Goal: Transaction & Acquisition: Subscribe to service/newsletter

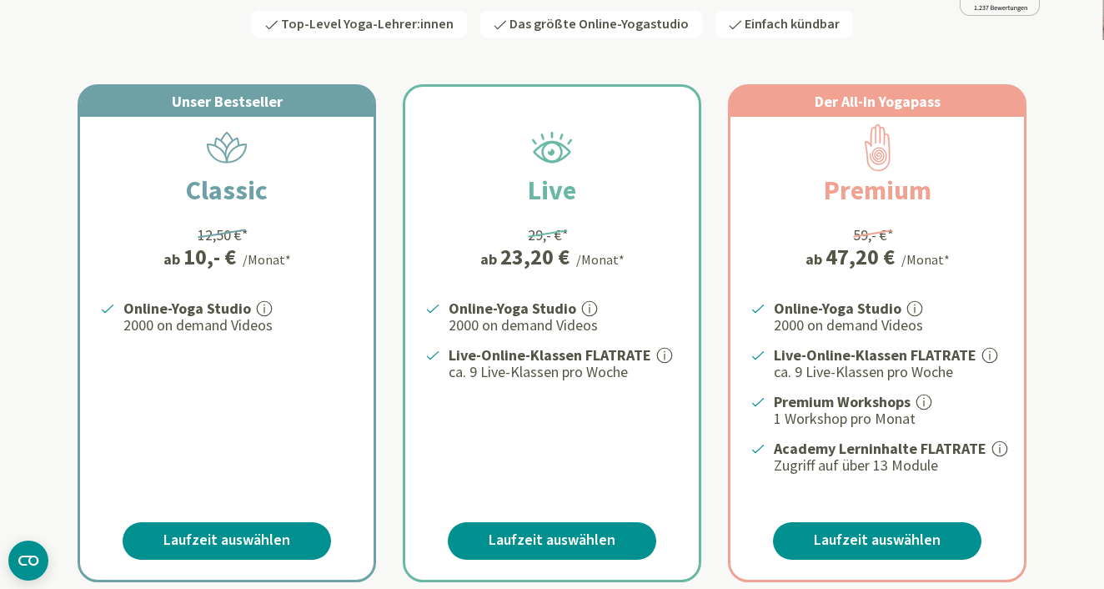
scroll to position [270, 0]
click at [237, 535] on link "Laufzeit auswählen" at bounding box center [227, 541] width 208 height 38
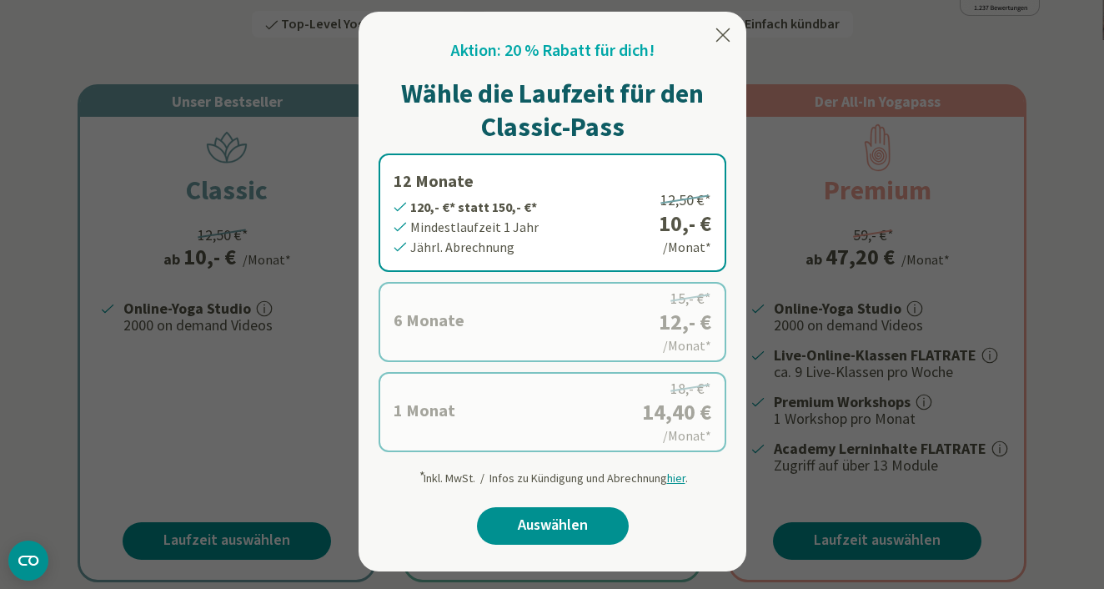
click at [424, 412] on label "1 Monat 14,40 €* statt 18,- €* Mindestlaufzeit 1 Monat Monatl. Abrechnung 18,- …" at bounding box center [553, 412] width 348 height 80
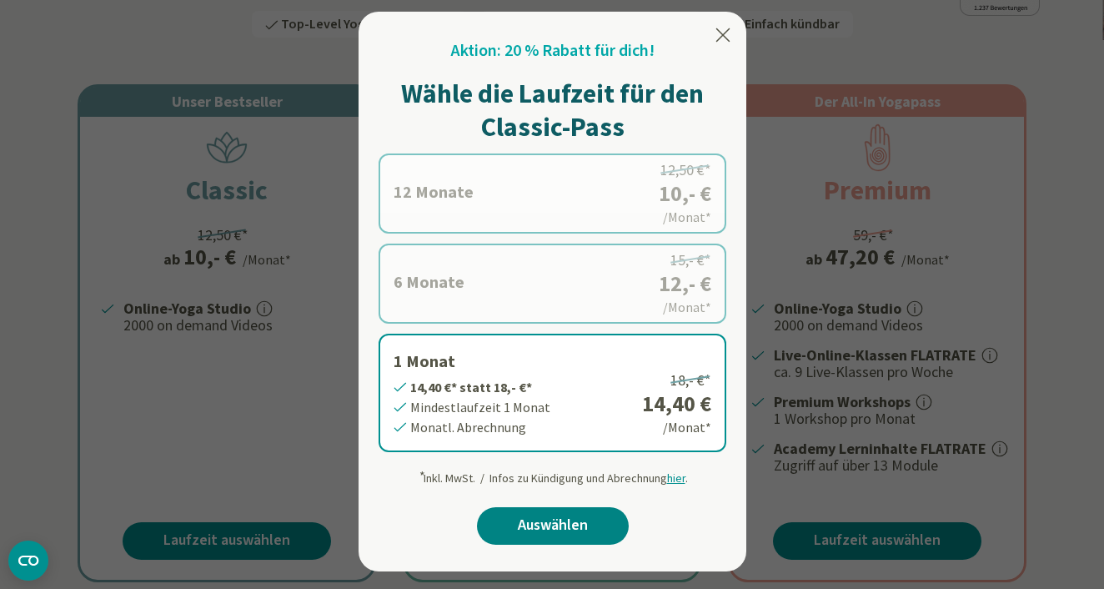
click at [533, 535] on link "Auswählen" at bounding box center [553, 526] width 152 height 38
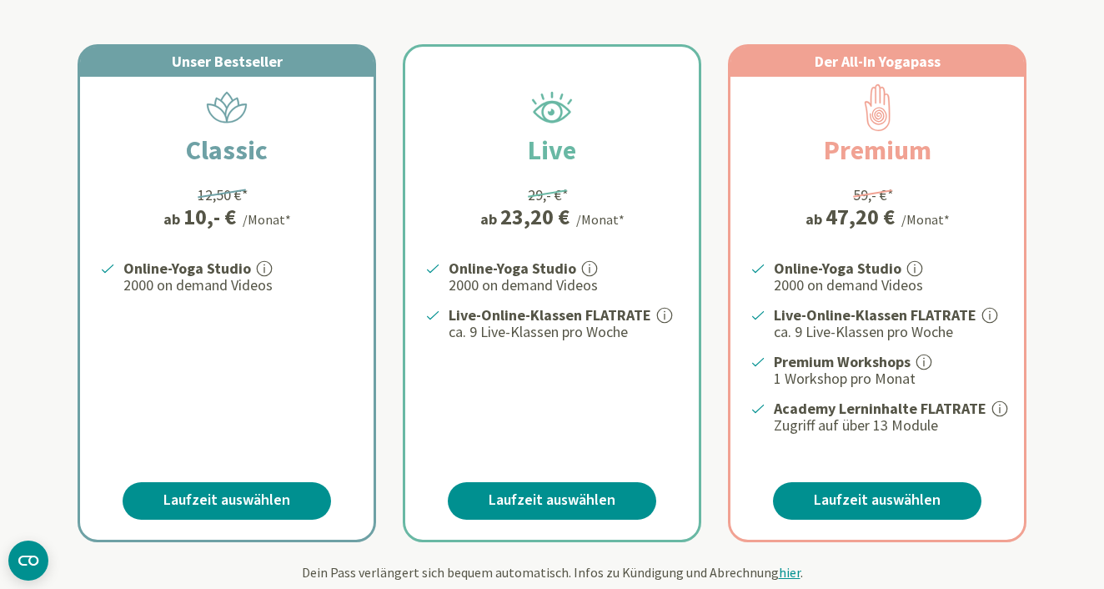
scroll to position [291, 0]
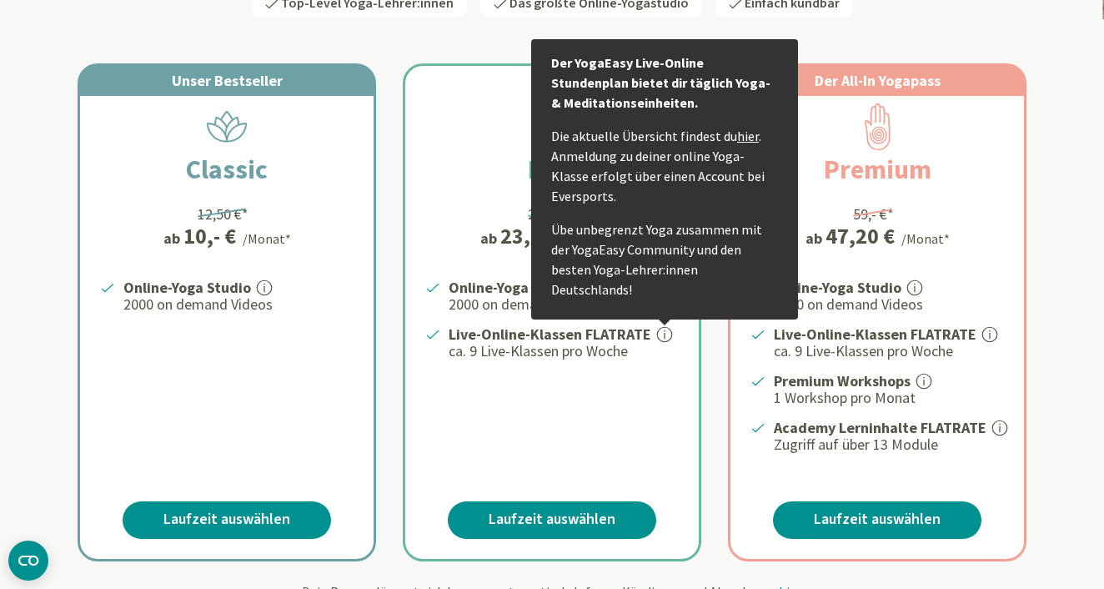
click at [745, 144] on link "hier" at bounding box center [748, 136] width 22 height 17
click at [577, 407] on div "Online-Yoga Studio 2000 on demand Videos Live-Online-Klassen FLATRATE Der YogaE…" at bounding box center [552, 365] width 294 height 178
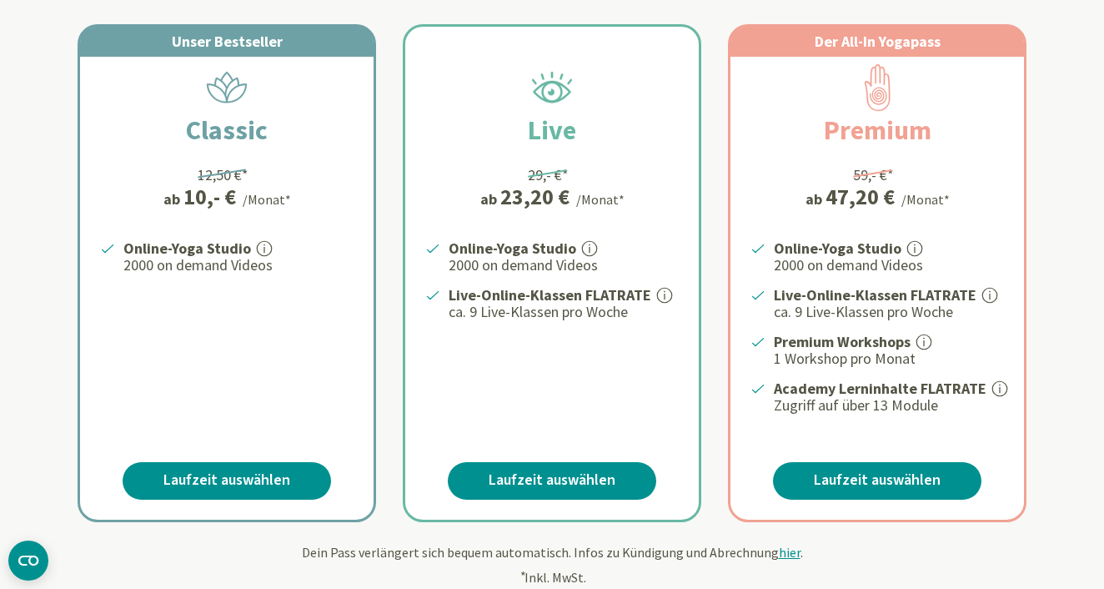
scroll to position [335, 0]
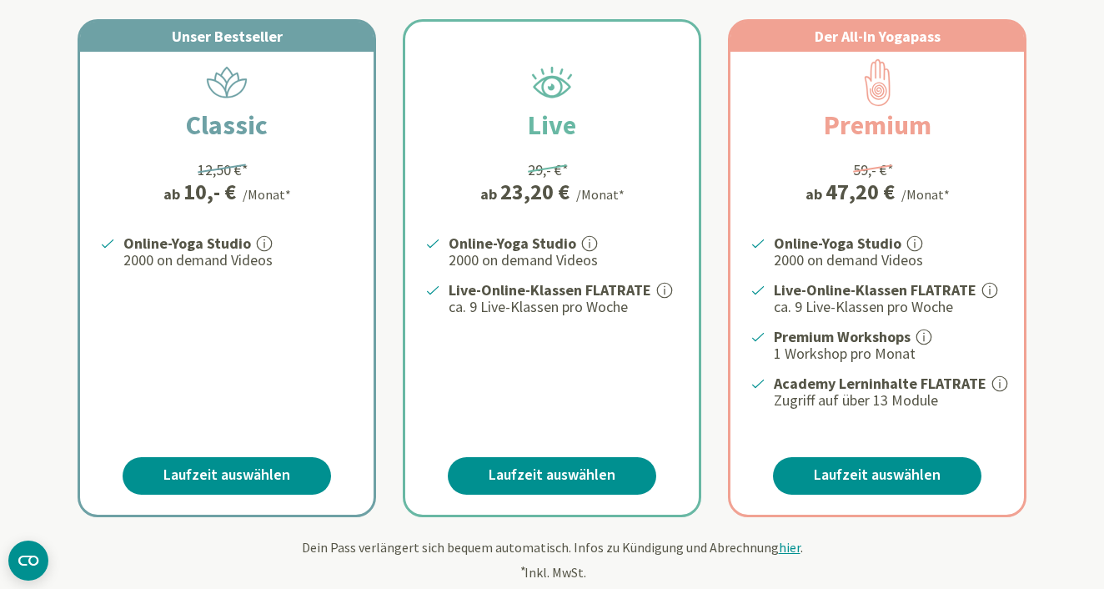
click at [264, 245] on icon at bounding box center [265, 243] width 2 height 9
click at [233, 467] on link "Laufzeit auswählen" at bounding box center [227, 476] width 208 height 38
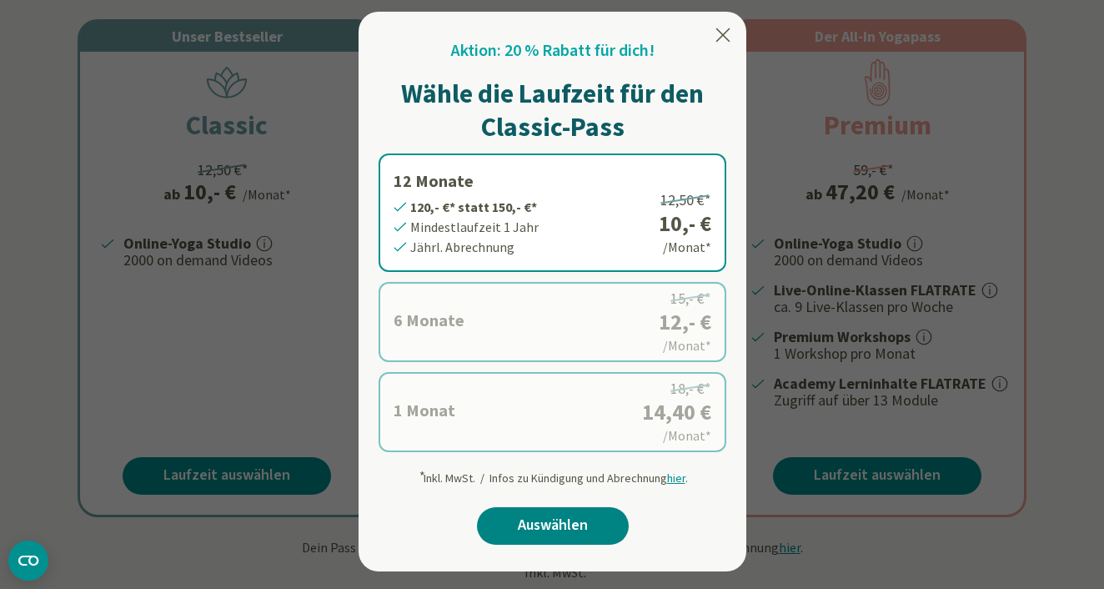
click at [542, 526] on link "Auswählen" at bounding box center [553, 526] width 152 height 38
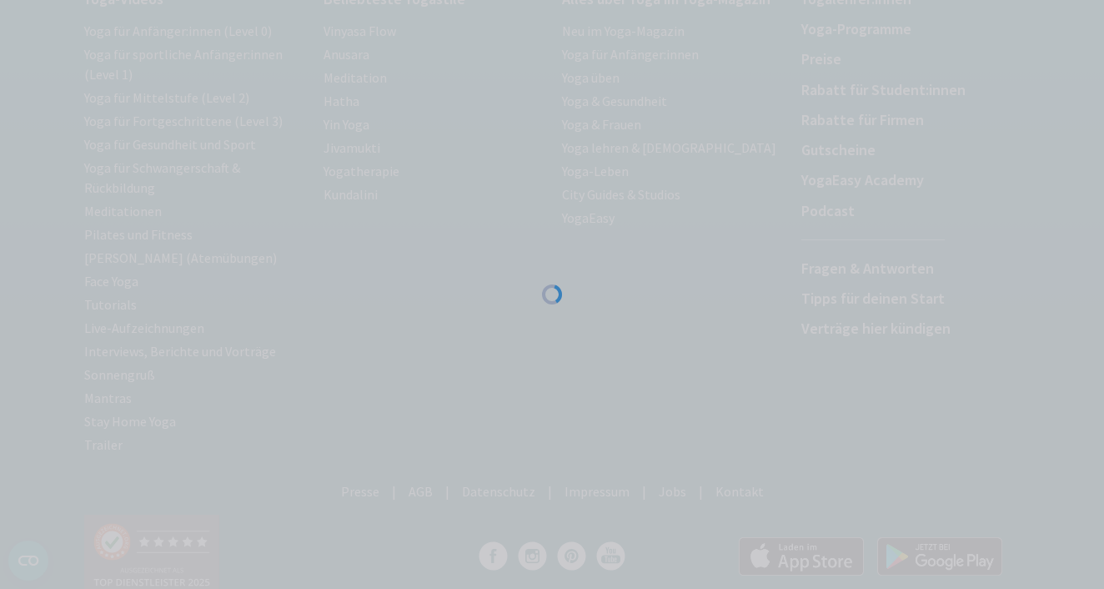
scroll to position [239, 0]
